Goal: Information Seeking & Learning: Learn about a topic

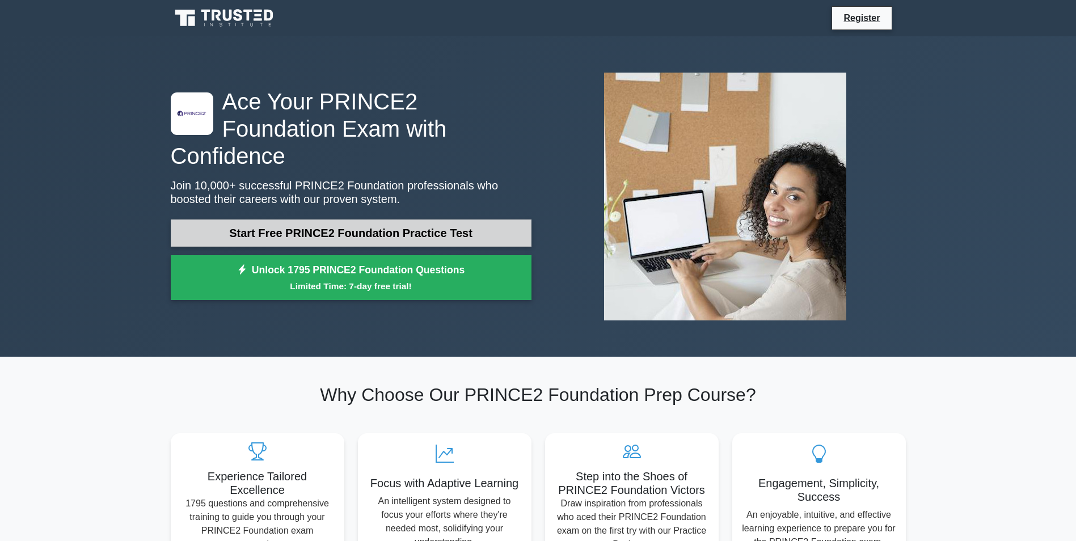
click at [455, 223] on link "Start Free PRINCE2 Foundation Practice Test" at bounding box center [351, 232] width 361 height 27
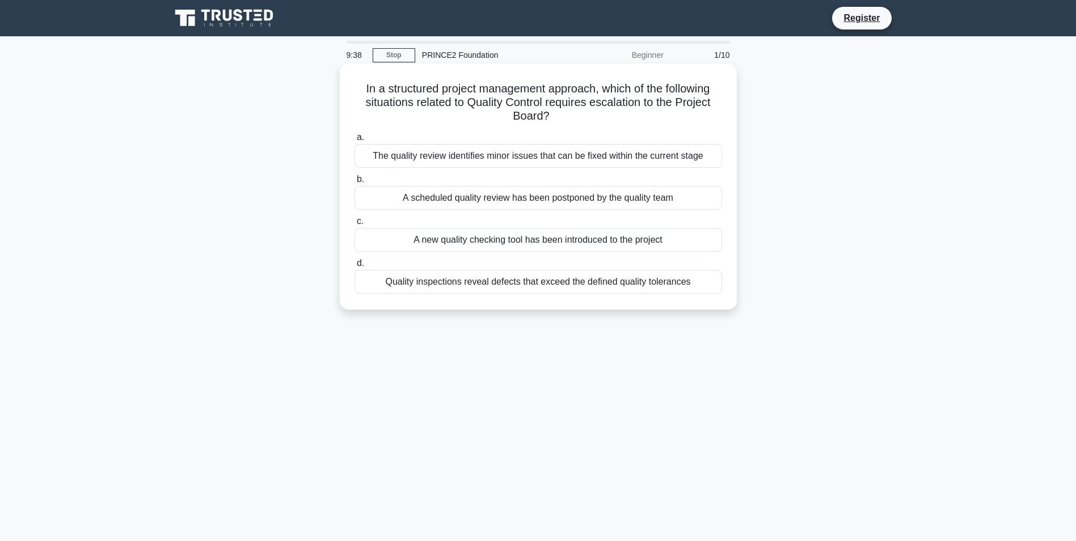
click at [645, 286] on div "Quality inspections reveal defects that exceed the defined quality tolerances" at bounding box center [537, 282] width 367 height 24
click at [354, 267] on input "d. Quality inspections reveal defects that exceed the defined quality tolerances" at bounding box center [354, 263] width 0 height 7
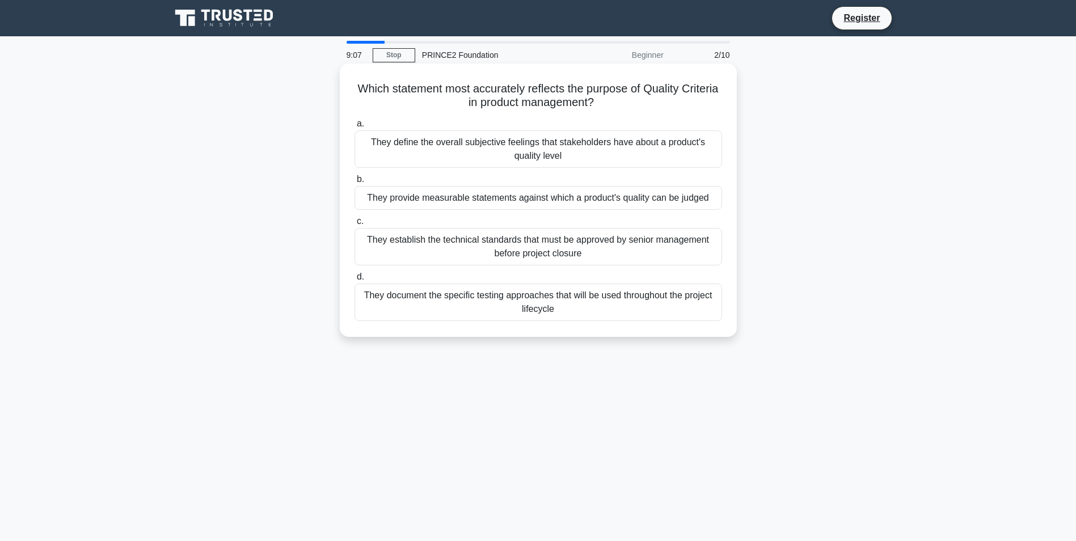
click at [565, 146] on div "They define the overall subjective feelings that stakeholders have about a prod…" at bounding box center [537, 148] width 367 height 37
click at [354, 128] on input "a. They define the overall subjective feelings that stakeholders have about a p…" at bounding box center [354, 123] width 0 height 7
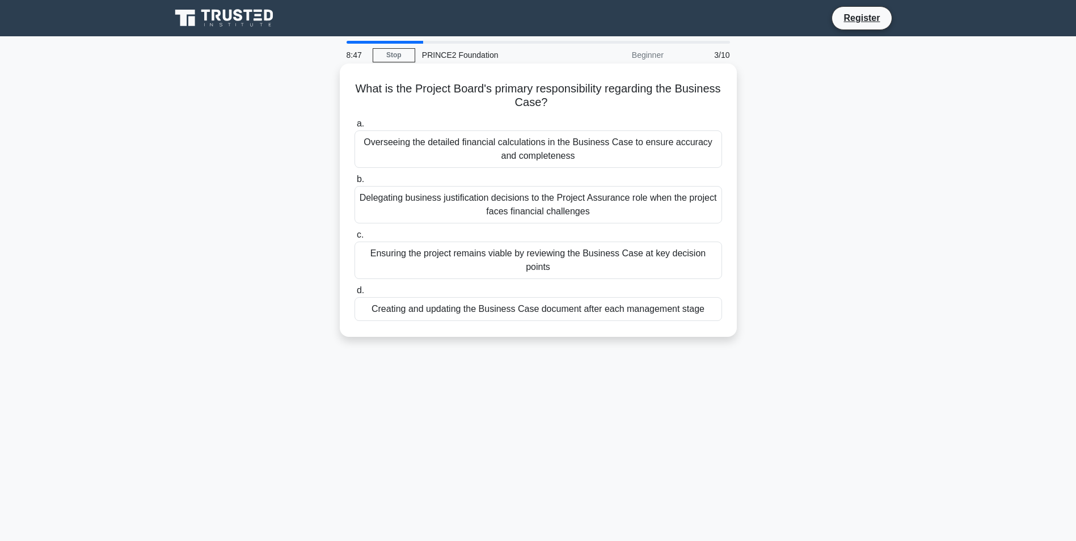
click at [539, 297] on div "Creating and updating the Business Case document after each management stage" at bounding box center [537, 309] width 367 height 24
click at [354, 291] on input "d. Creating and updating the Business Case document after each management stage" at bounding box center [354, 290] width 0 height 7
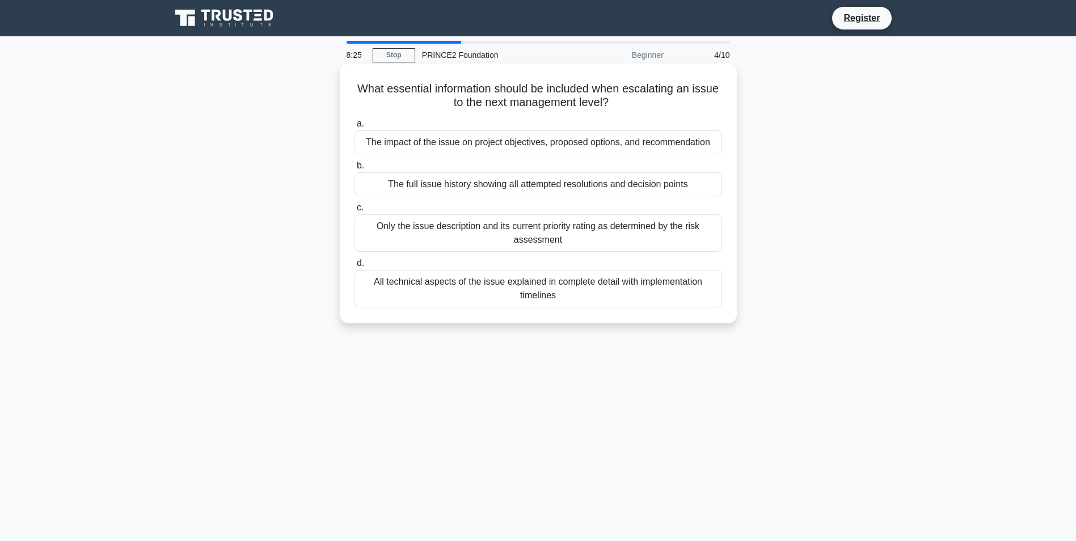
click at [607, 287] on div "All technical aspects of the issue explained in complete detail with implementa…" at bounding box center [537, 288] width 367 height 37
click at [354, 267] on input "d. All technical aspects of the issue explained in complete detail with impleme…" at bounding box center [354, 263] width 0 height 7
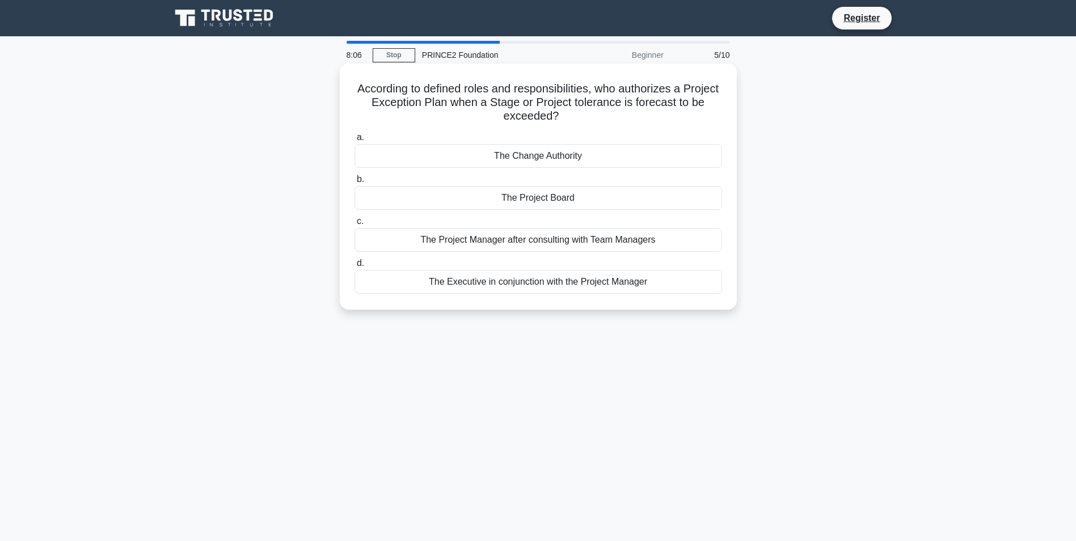
click at [549, 197] on div "The Project Board" at bounding box center [537, 198] width 367 height 24
click at [354, 183] on input "b. The Project Board" at bounding box center [354, 179] width 0 height 7
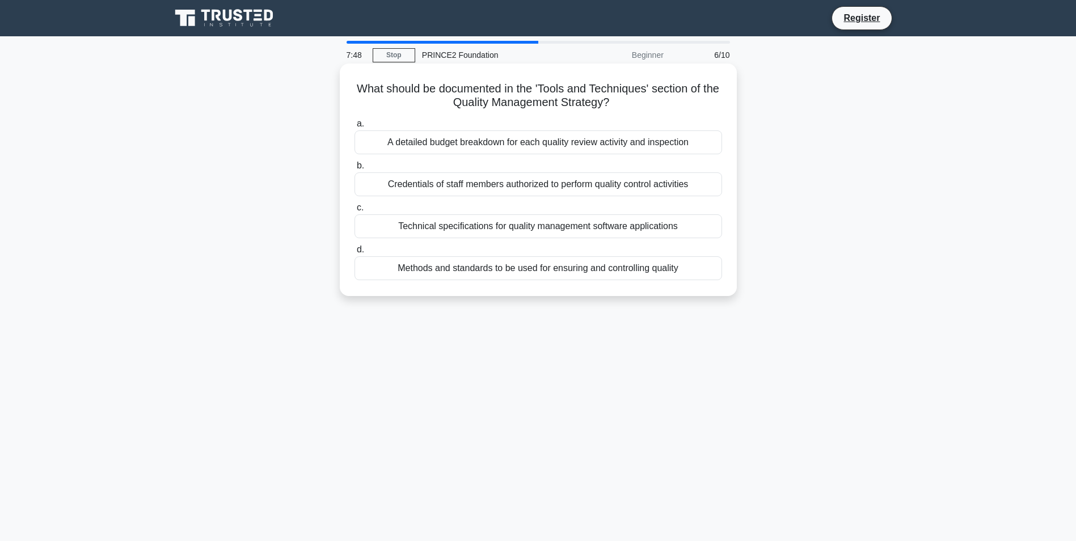
click at [555, 225] on div "Technical specifications for quality management software applications" at bounding box center [537, 226] width 367 height 24
click at [354, 212] on input "c. Technical specifications for quality management software applications" at bounding box center [354, 207] width 0 height 7
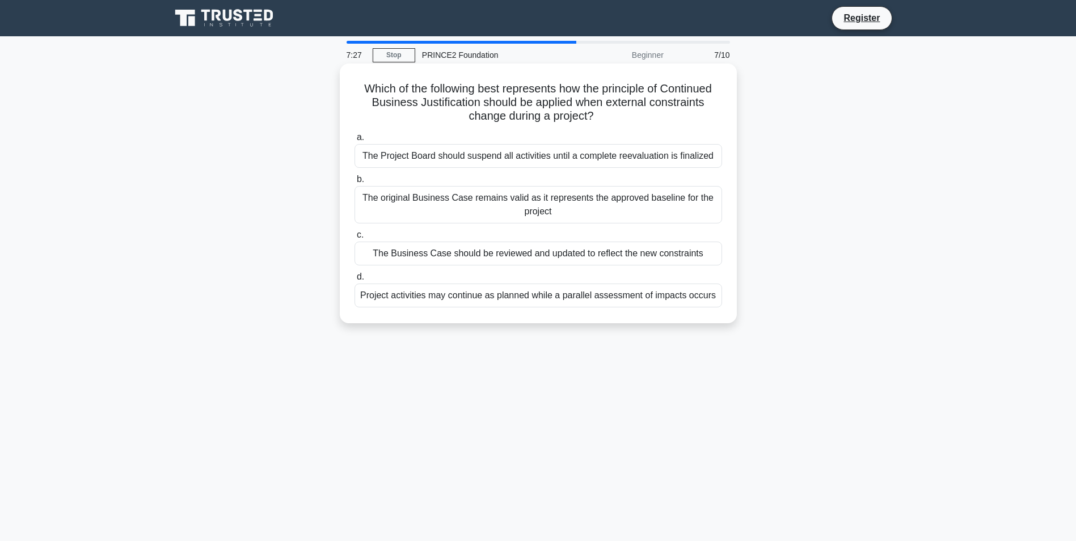
click at [564, 209] on div "The original Business Case remains valid as it represents the approved baseline…" at bounding box center [537, 204] width 367 height 37
click at [354, 183] on input "b. The original Business Case remains valid as it represents the approved basel…" at bounding box center [354, 179] width 0 height 7
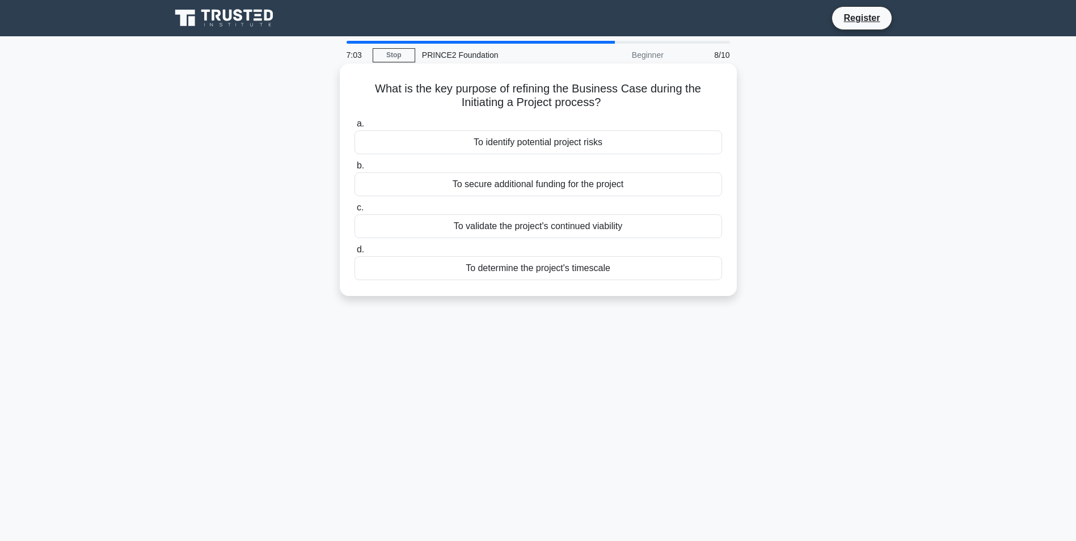
click at [530, 144] on div "To identify potential project risks" at bounding box center [537, 142] width 367 height 24
click at [354, 128] on input "a. To identify potential project risks" at bounding box center [354, 123] width 0 height 7
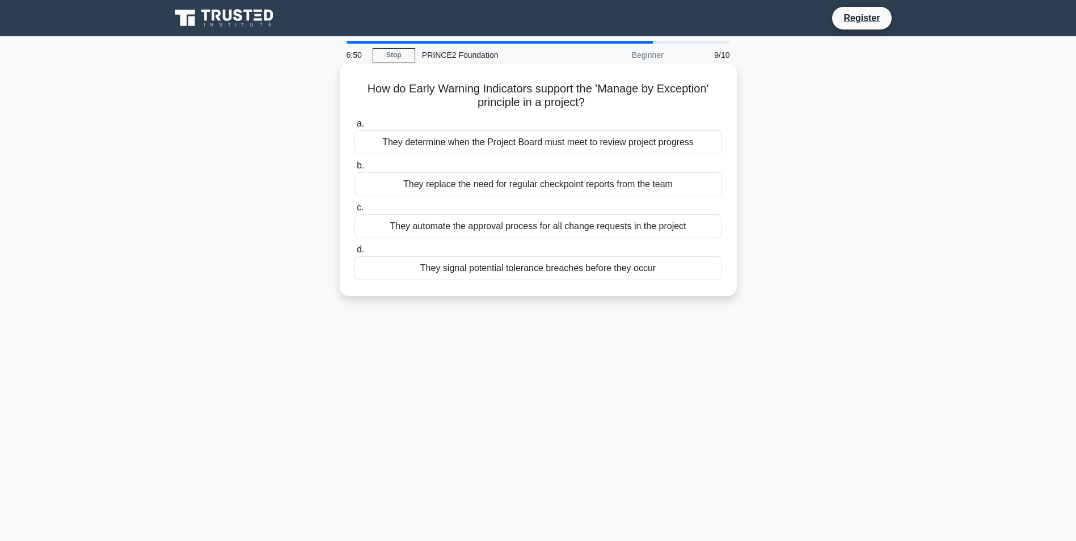
click at [557, 269] on div "They signal potential tolerance breaches before they occur" at bounding box center [537, 268] width 367 height 24
click at [354, 253] on input "d. They signal potential tolerance breaches before they occur" at bounding box center [354, 249] width 0 height 7
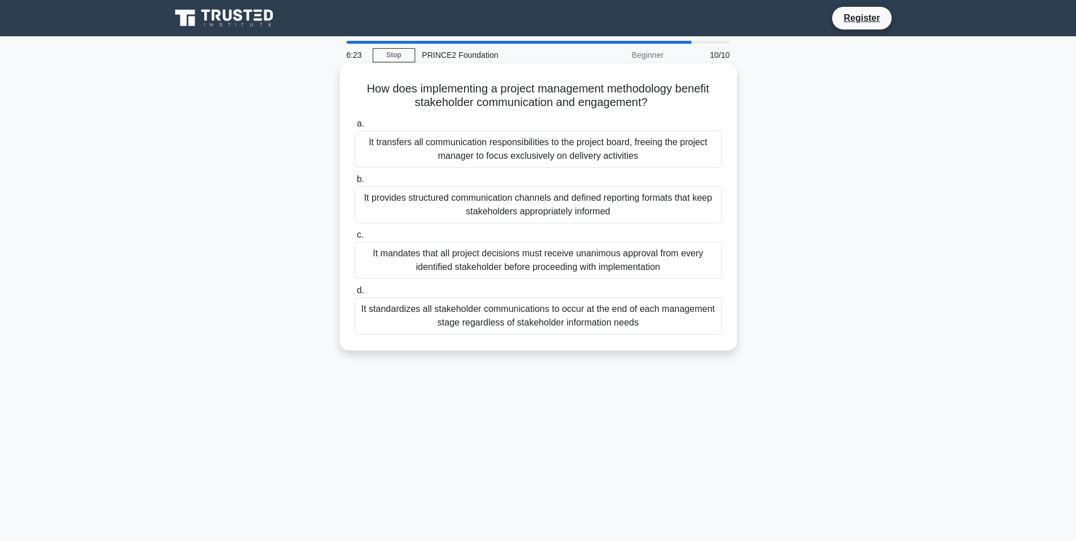
click at [566, 208] on div "It provides structured communication channels and defined reporting formats tha…" at bounding box center [537, 204] width 367 height 37
click at [354, 183] on input "b. It provides structured communication channels and defined reporting formats …" at bounding box center [354, 179] width 0 height 7
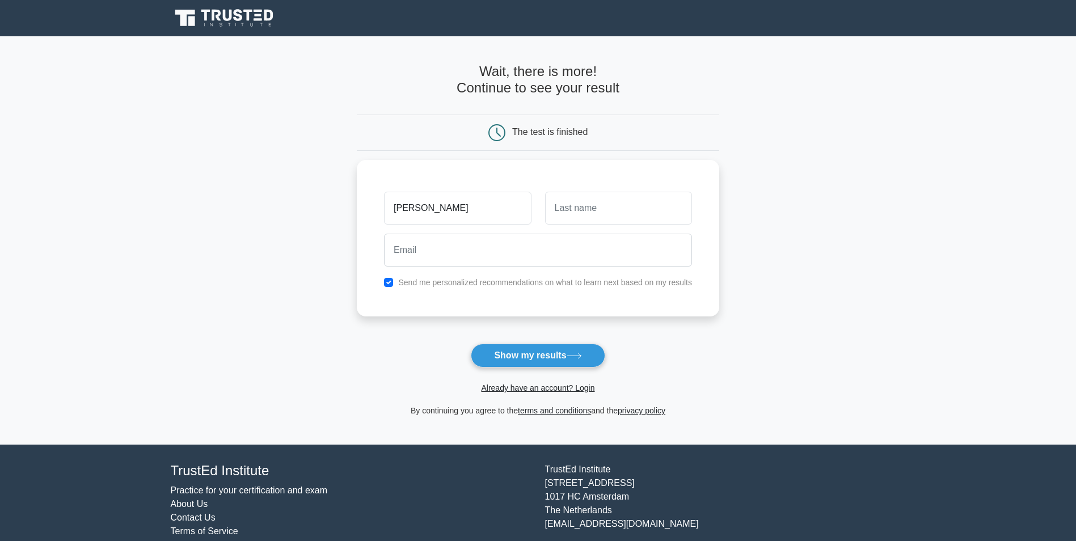
type input "nellie"
type input "Belisle"
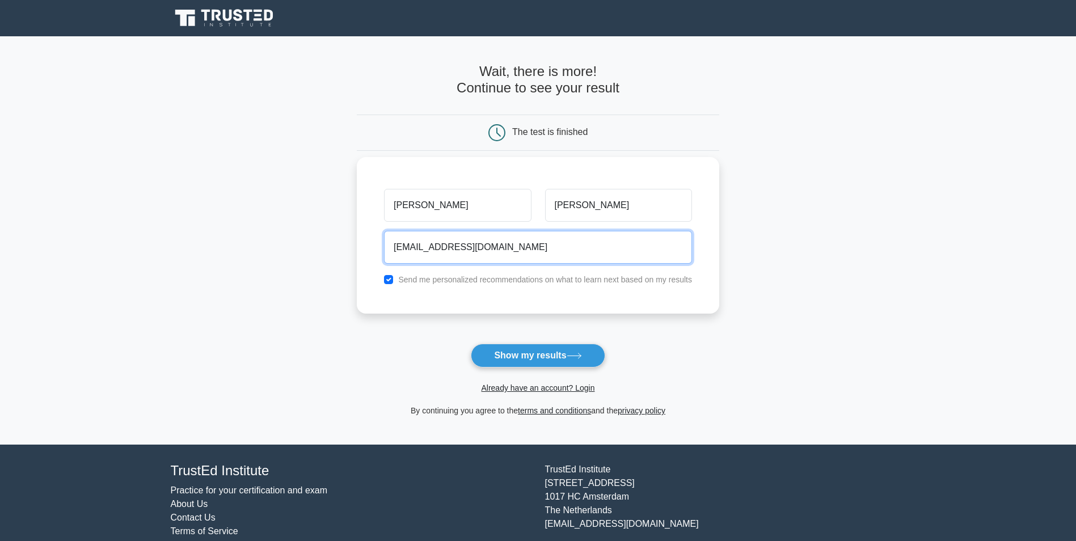
type input "nelliebelisle@yahoo.co.uk"
click at [388, 281] on input "checkbox" at bounding box center [388, 279] width 9 height 9
checkbox input "false"
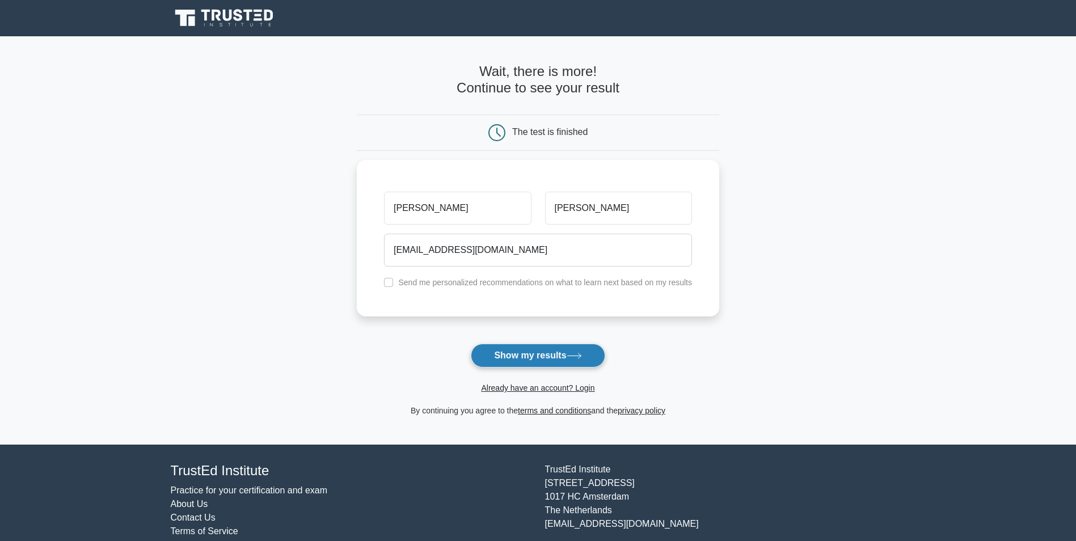
click at [519, 357] on button "Show my results" at bounding box center [538, 356] width 134 height 24
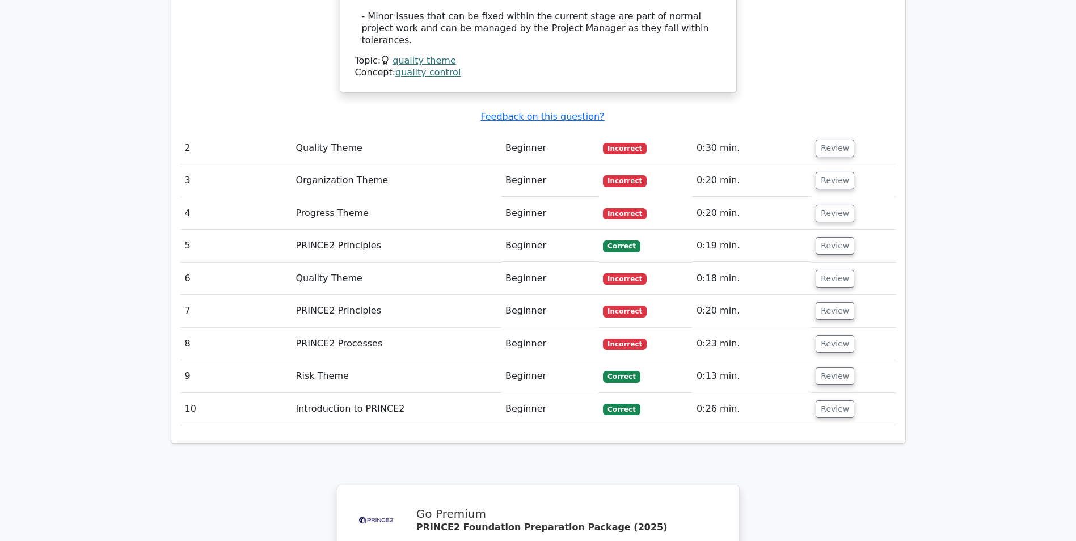
scroll to position [1418, 0]
